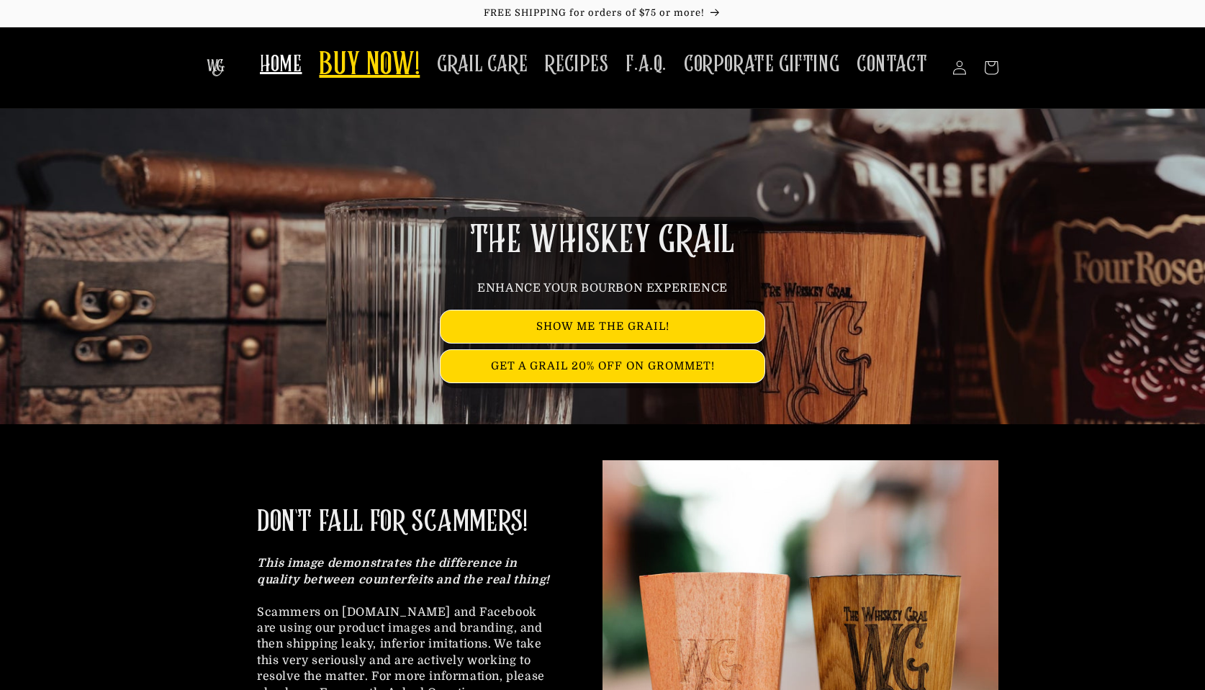
click at [376, 55] on span "BUY NOW!" at bounding box center [369, 66] width 101 height 40
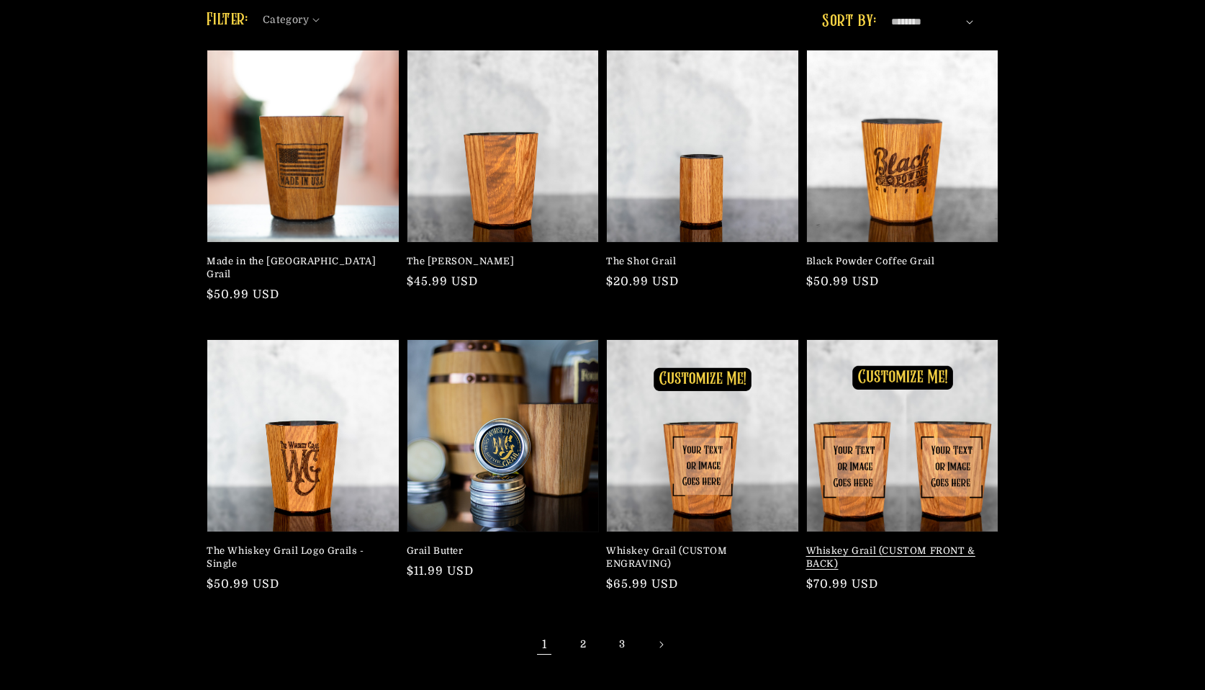
scroll to position [163, 0]
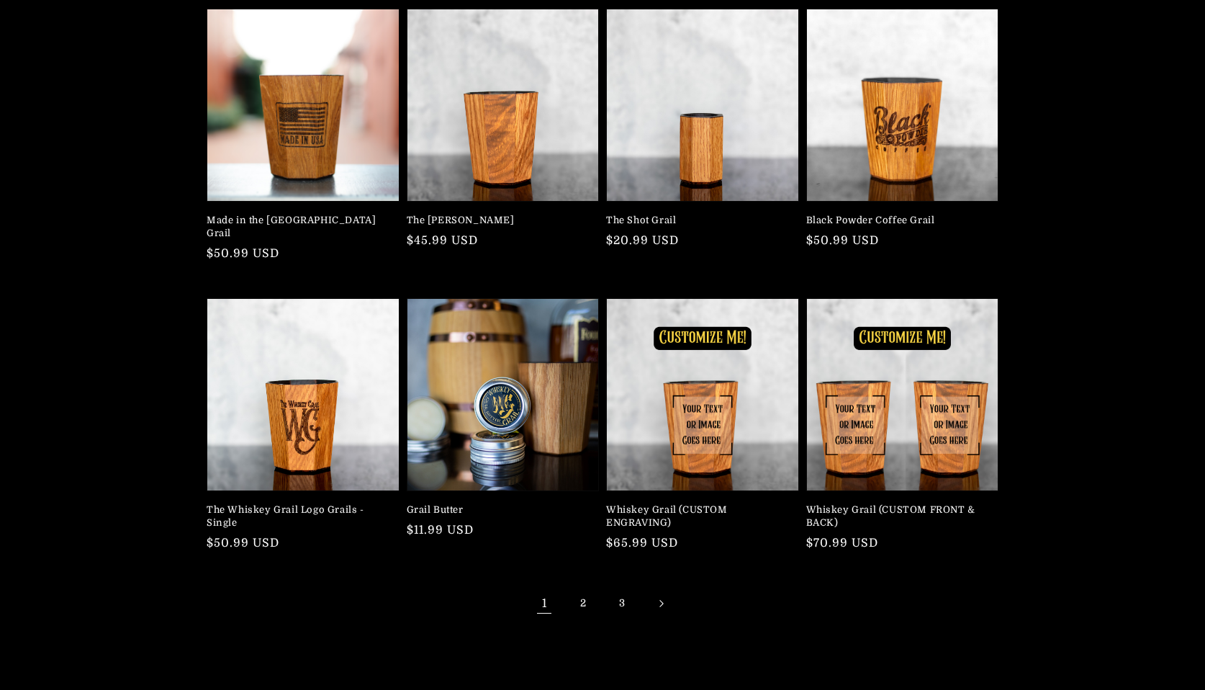
click at [654, 592] on link "Next page" at bounding box center [661, 604] width 32 height 32
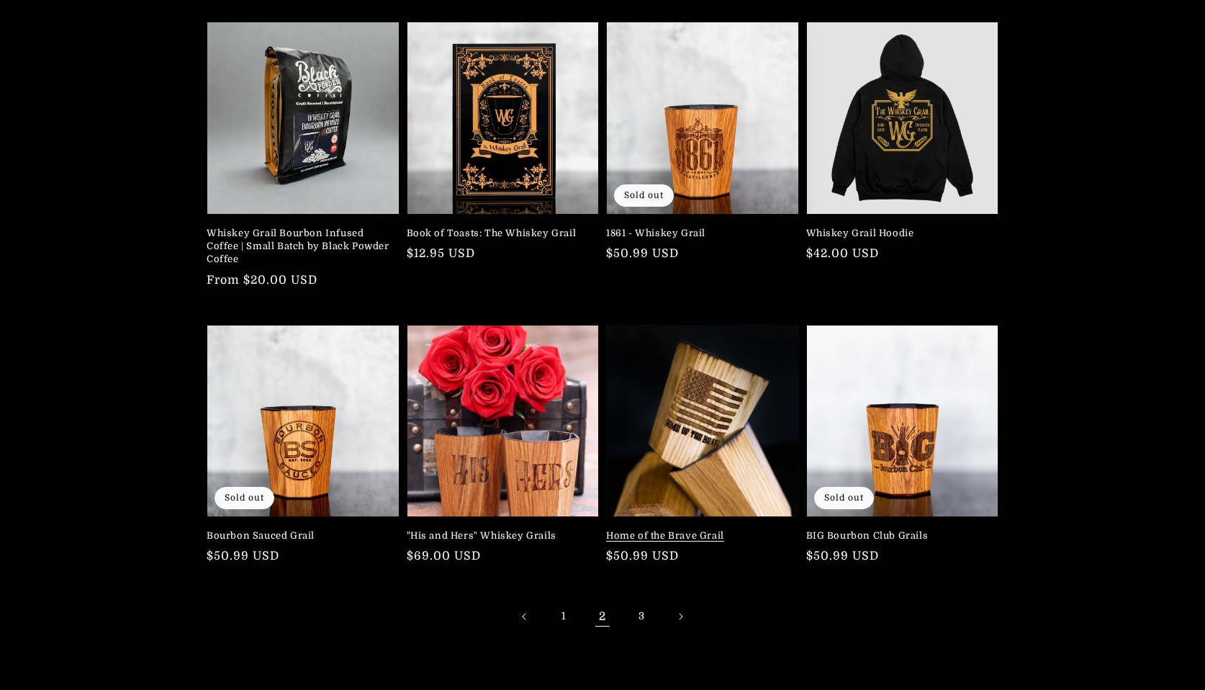
scroll to position [176, 0]
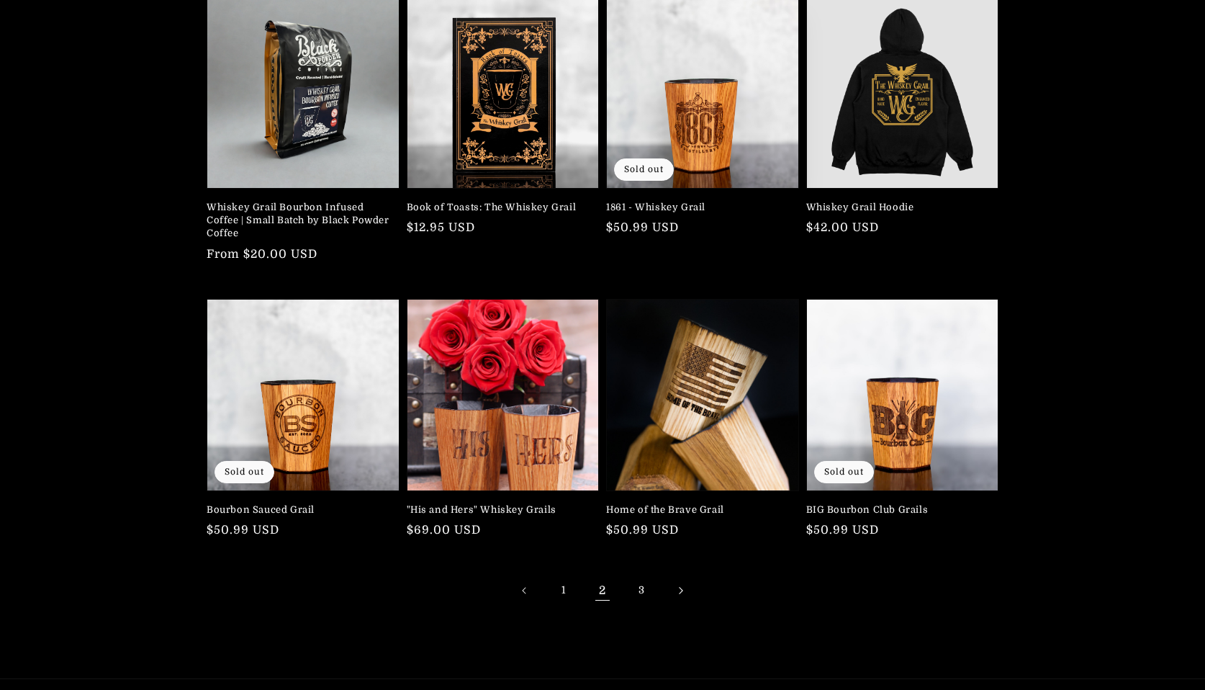
click at [675, 587] on link "Next page" at bounding box center [681, 591] width 32 height 32
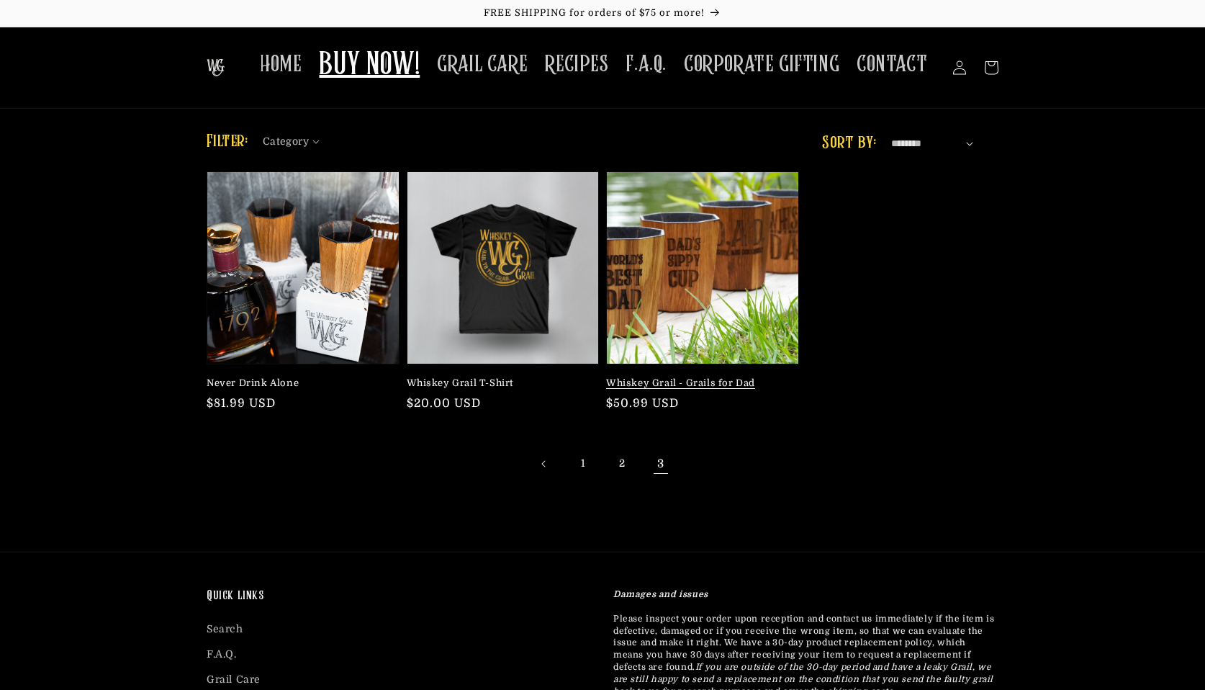
click at [727, 377] on link "Whiskey Grail - Grails for Dad" at bounding box center [698, 383] width 184 height 13
